Goal: Connect with others: Participate in discussion

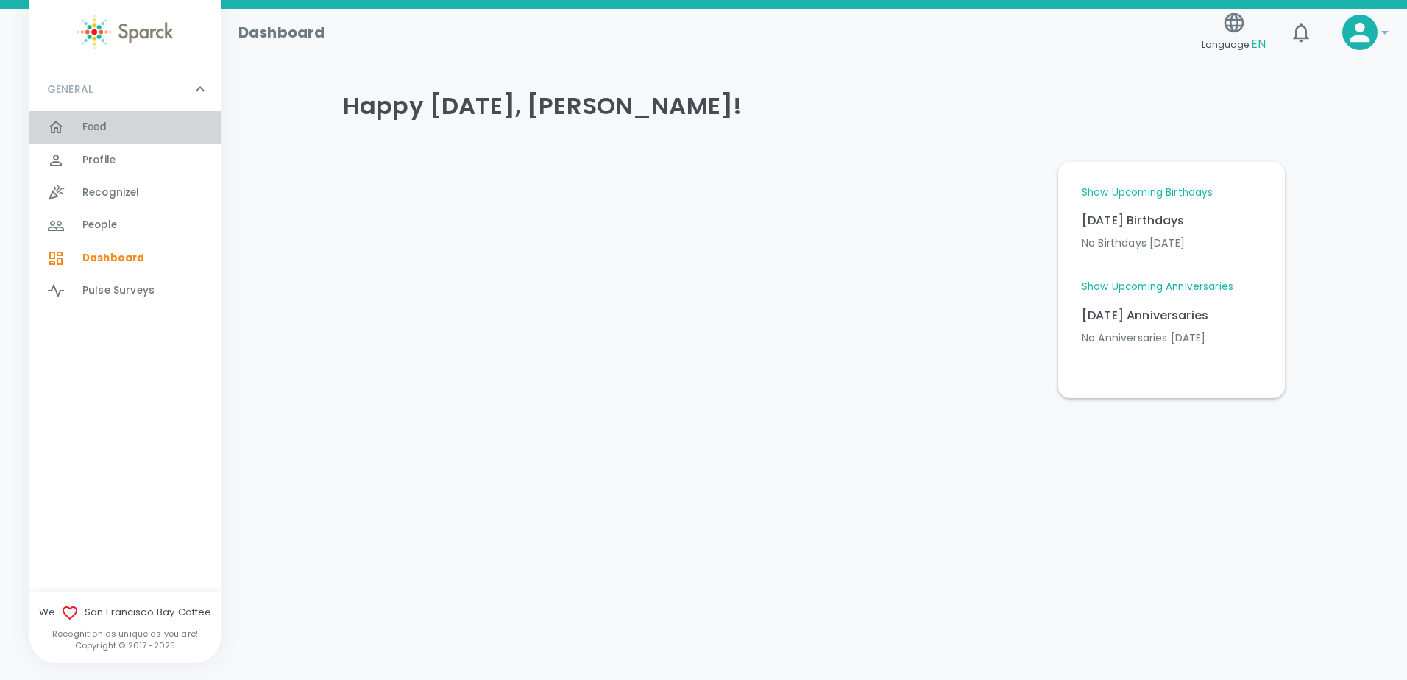
click at [104, 129] on span "Feed" at bounding box center [94, 127] width 25 height 15
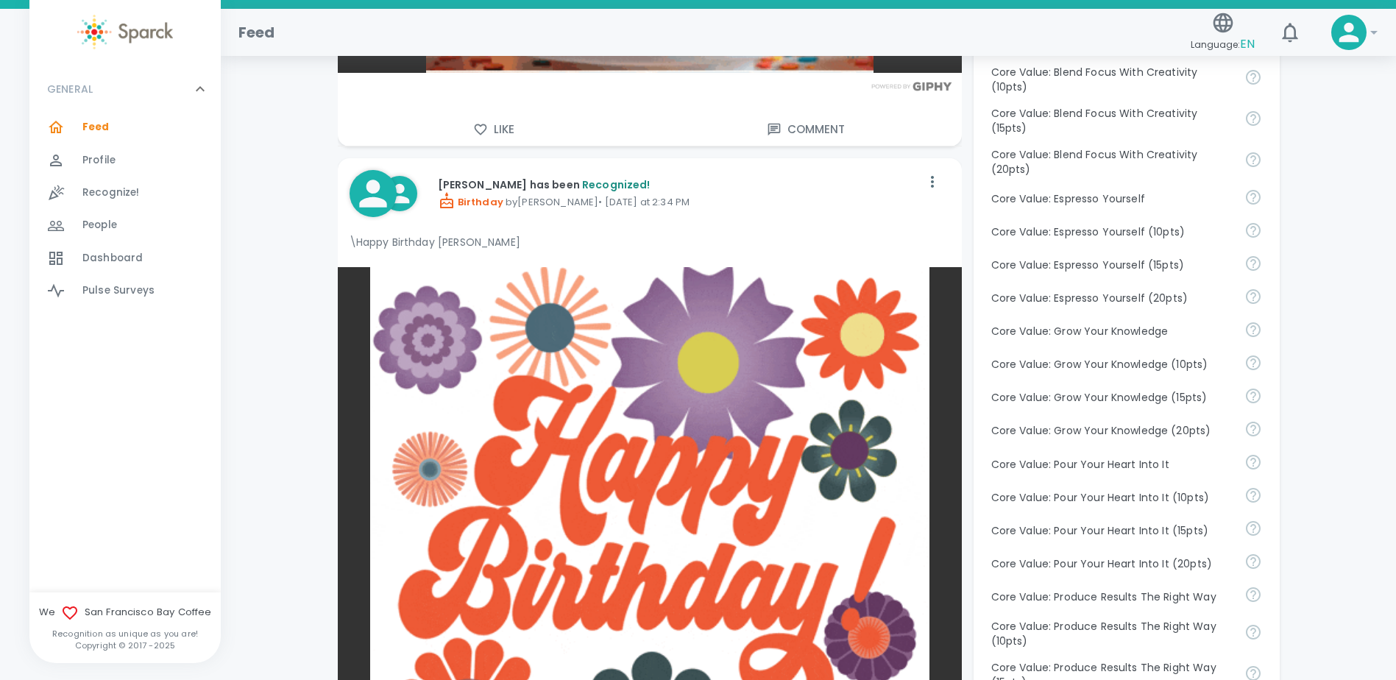
scroll to position [883, 0]
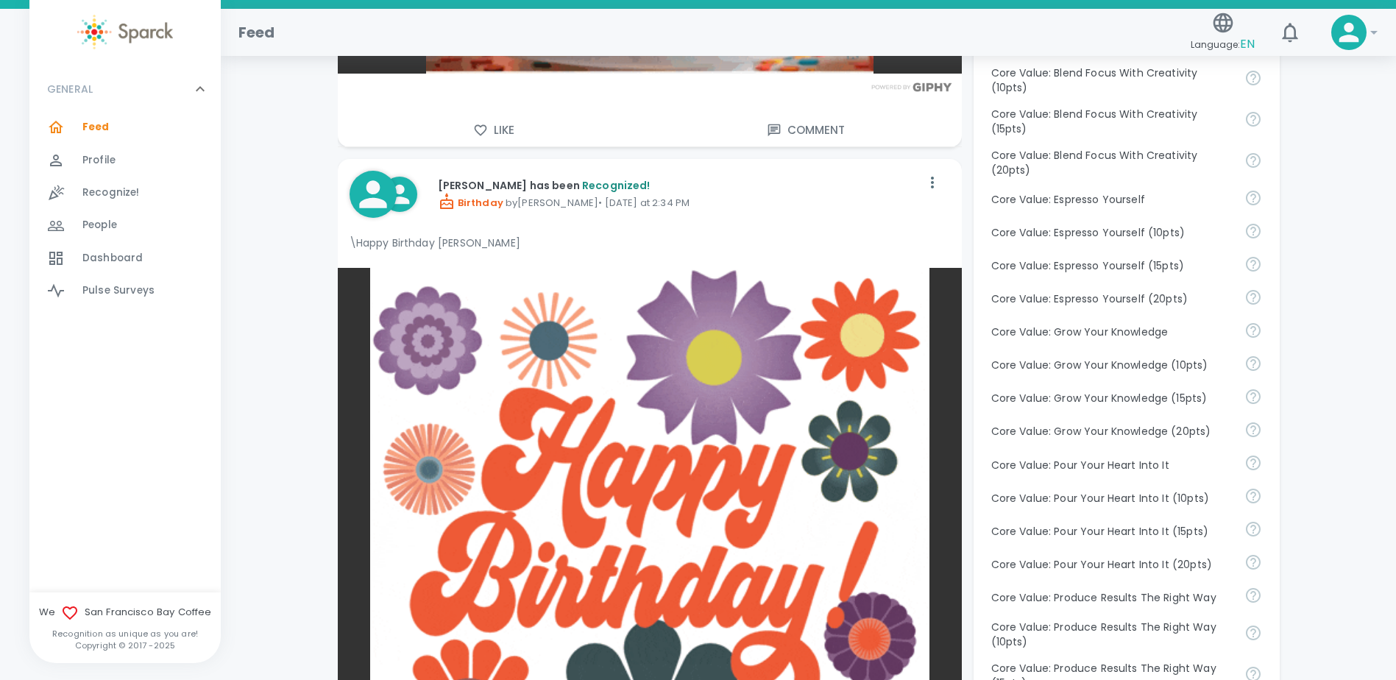
drag, startPoint x: 278, startPoint y: 322, endPoint x: 268, endPoint y: 291, distance: 33.3
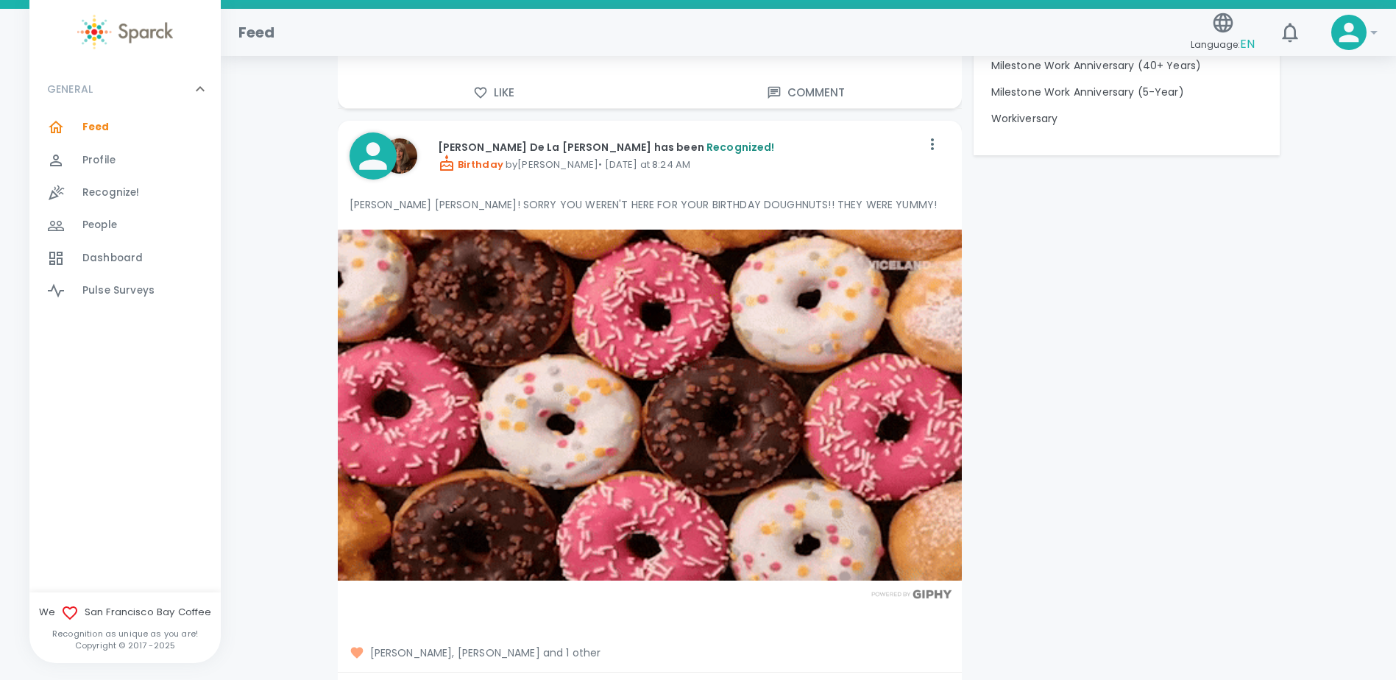
scroll to position [1693, 0]
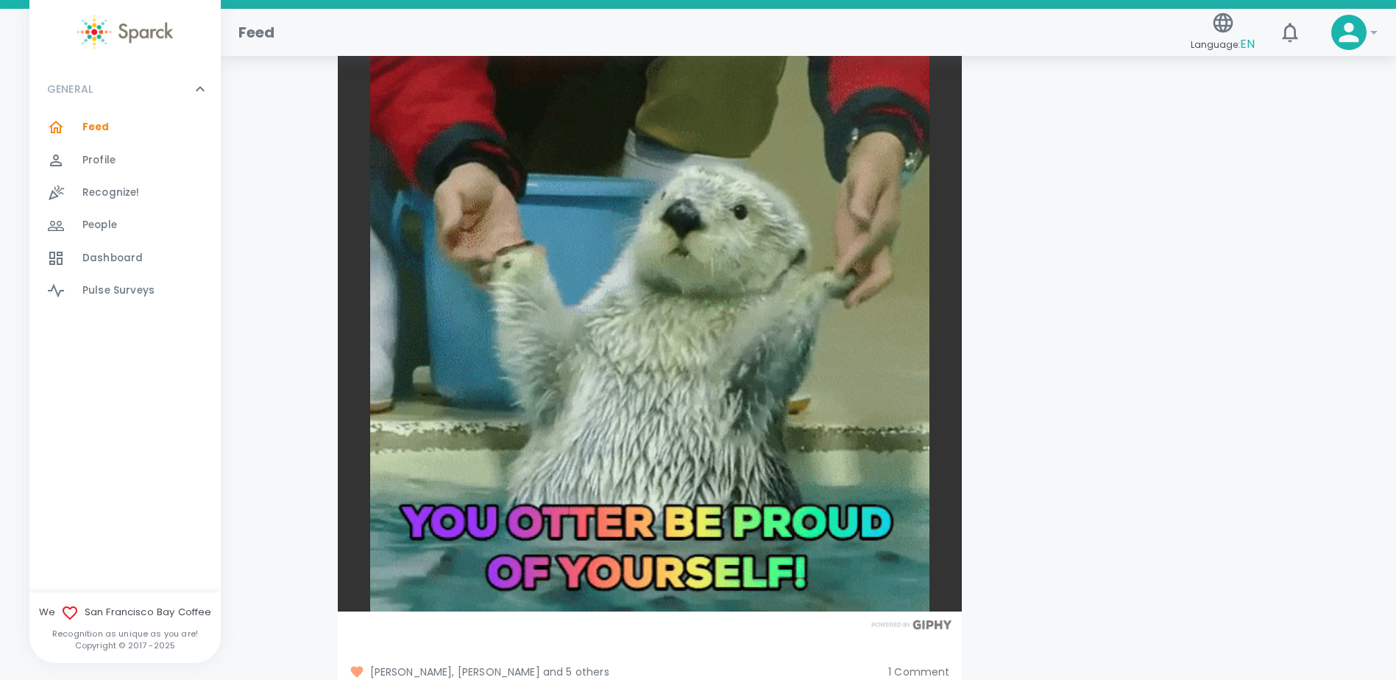
scroll to position [4048, 0]
